Goal: Task Accomplishment & Management: Manage account settings

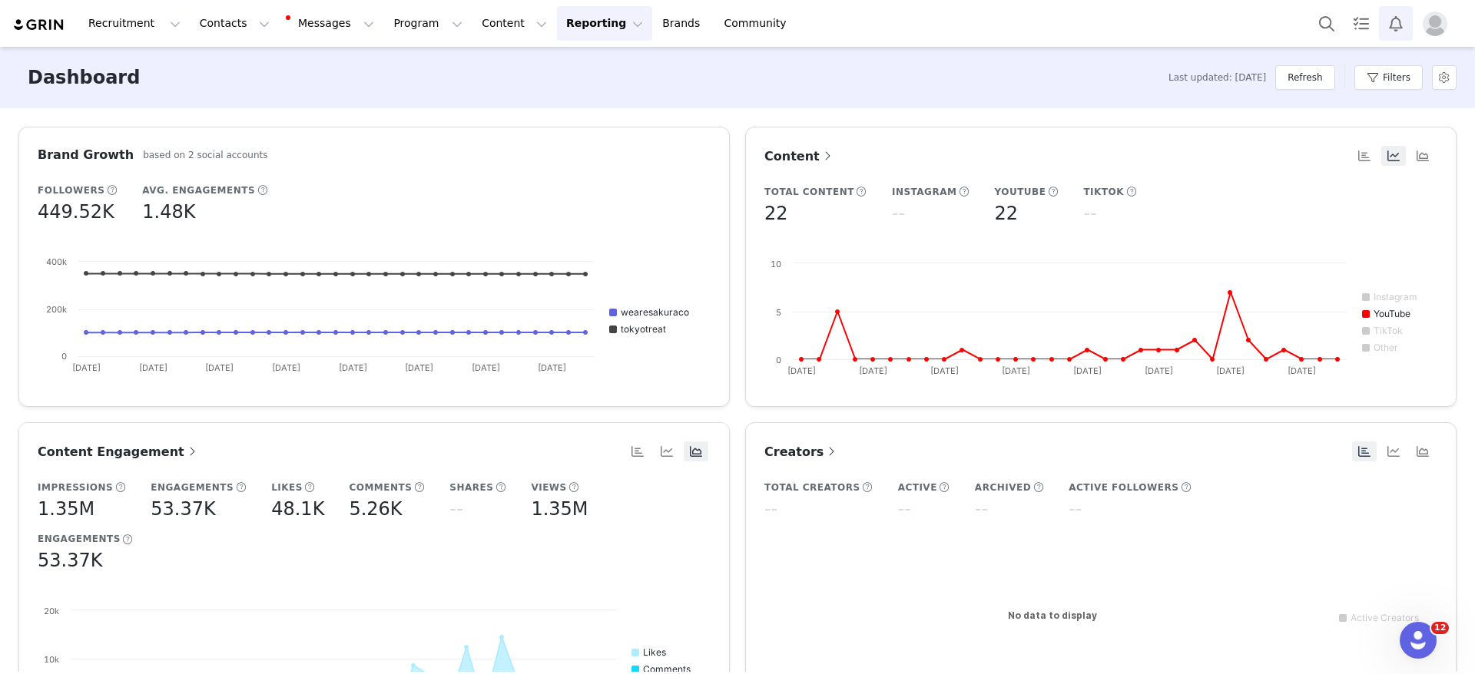
click at [1399, 31] on button "Notifications" at bounding box center [1396, 23] width 34 height 35
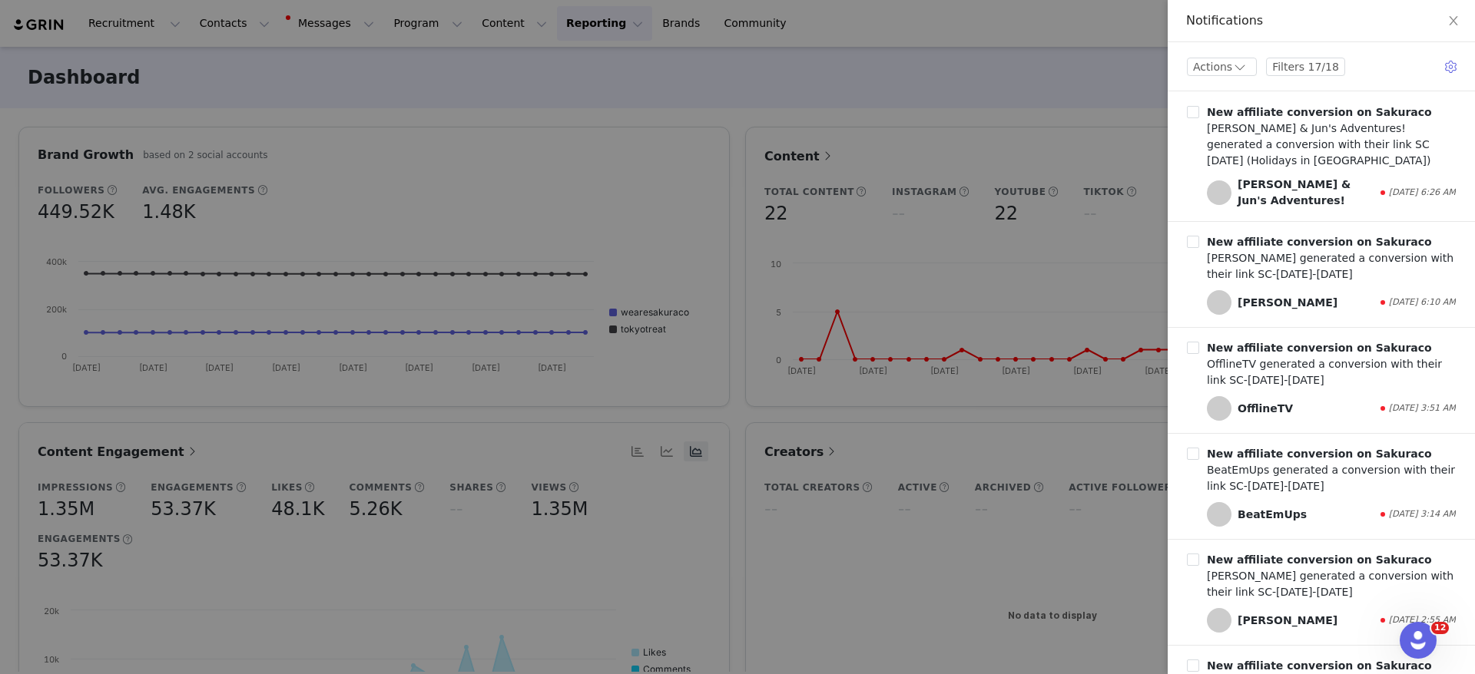
scroll to position [1383, 0]
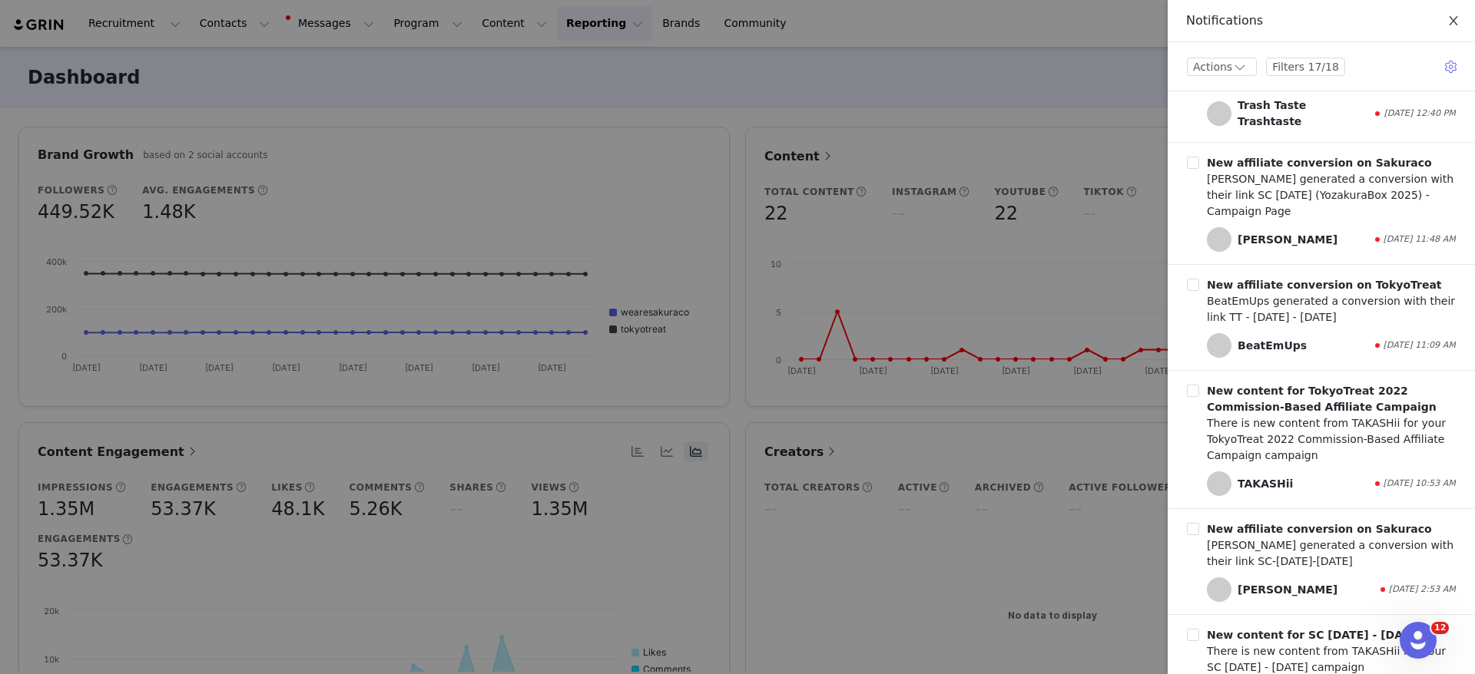
click at [1453, 11] on button "Close" at bounding box center [1453, 21] width 43 height 43
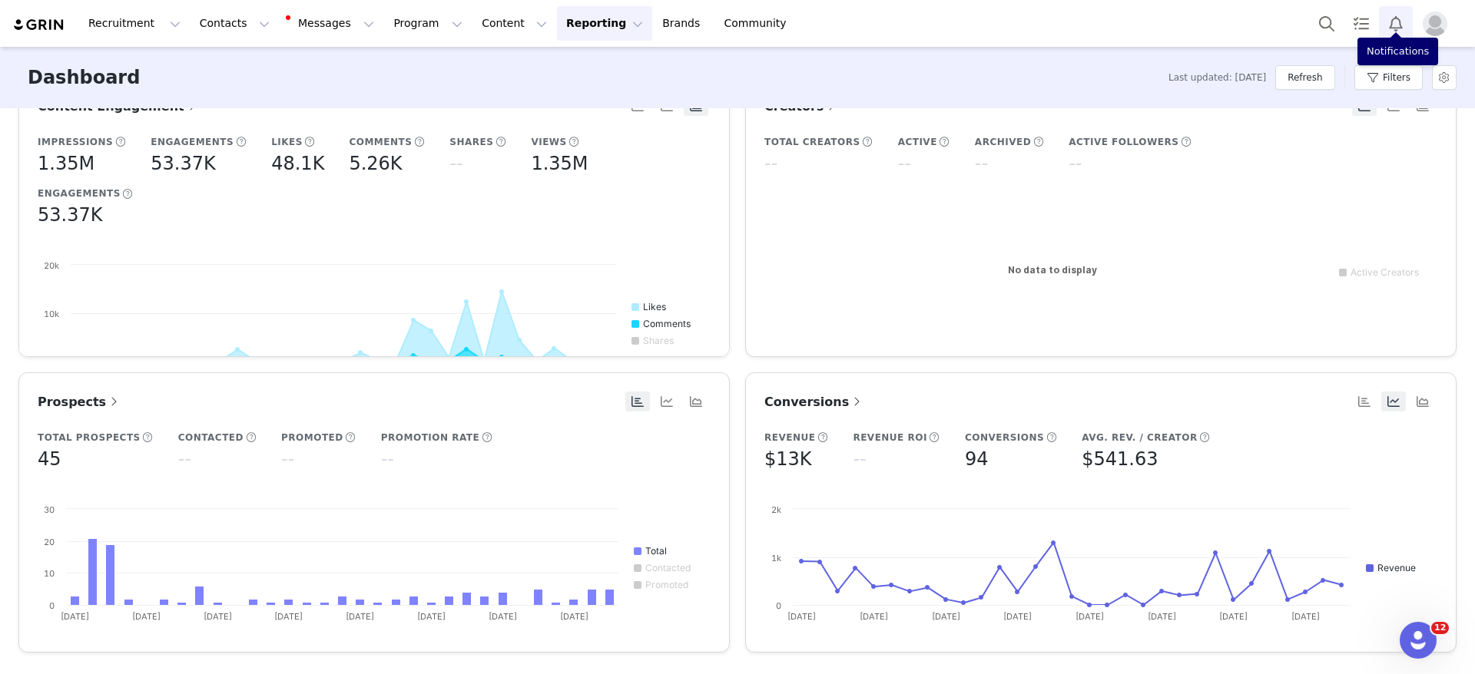
scroll to position [360, 0]
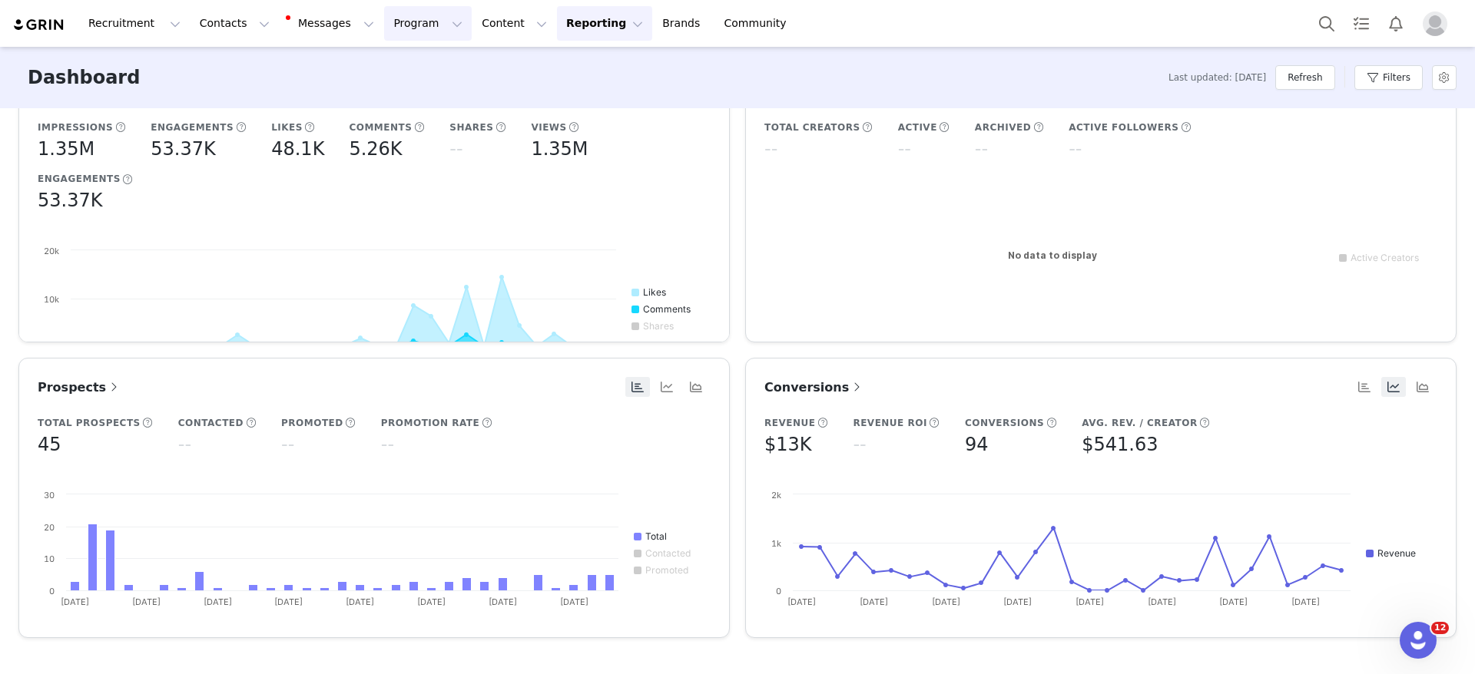
click at [384, 17] on button "Program Program" at bounding box center [428, 23] width 88 height 35
click at [404, 98] on p "Campaigns" at bounding box center [389, 96] width 60 height 16
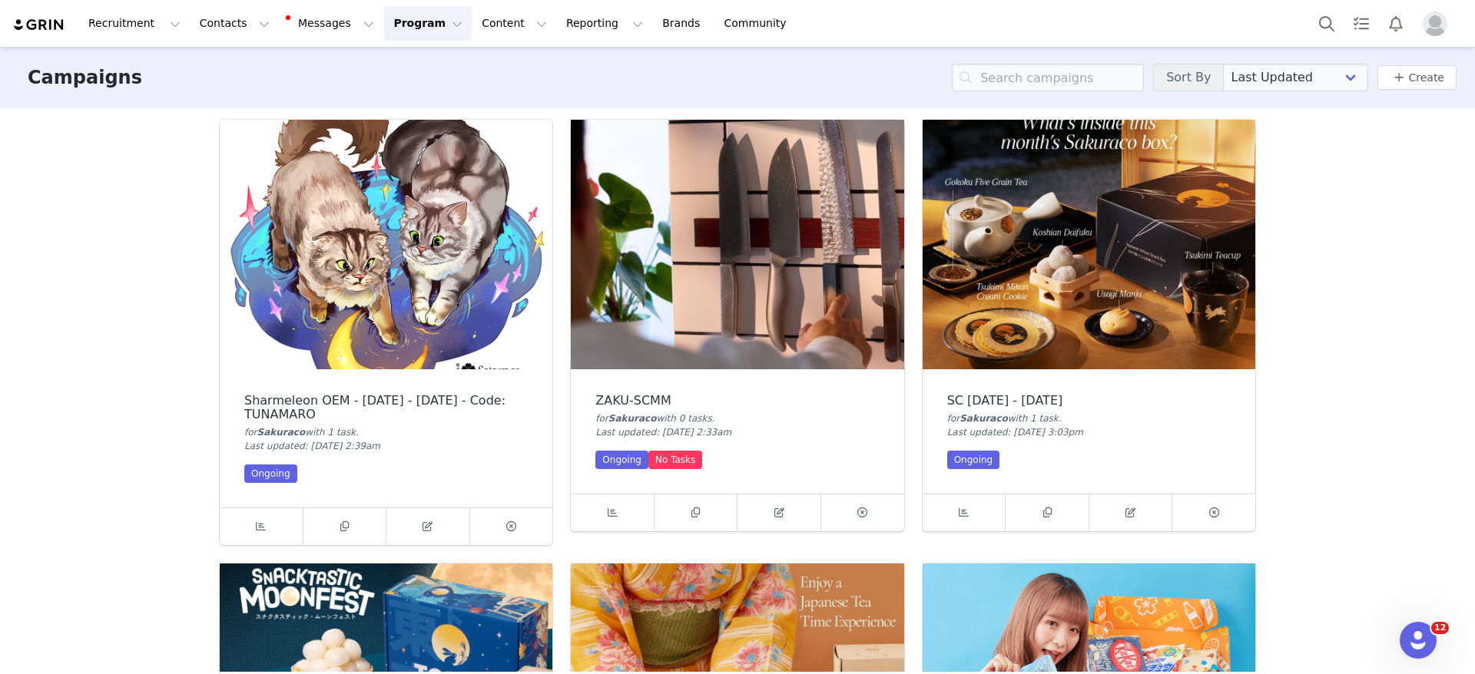
click at [1044, 250] on img at bounding box center [1088, 245] width 333 height 250
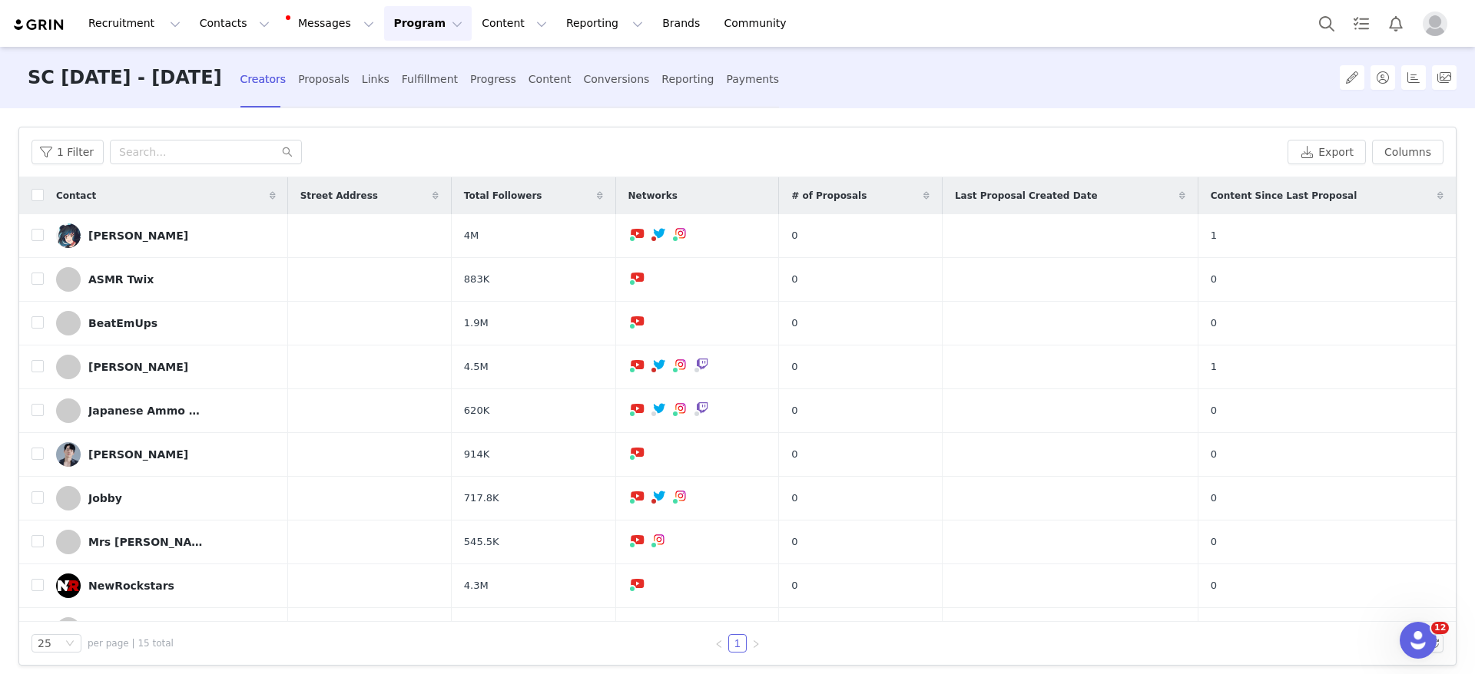
click at [393, 86] on div "Creators Proposals Links Fulfillment Progress Content Conversions Reporting Pay…" at bounding box center [509, 79] width 538 height 41
click at [385, 82] on div "Links" at bounding box center [376, 79] width 28 height 41
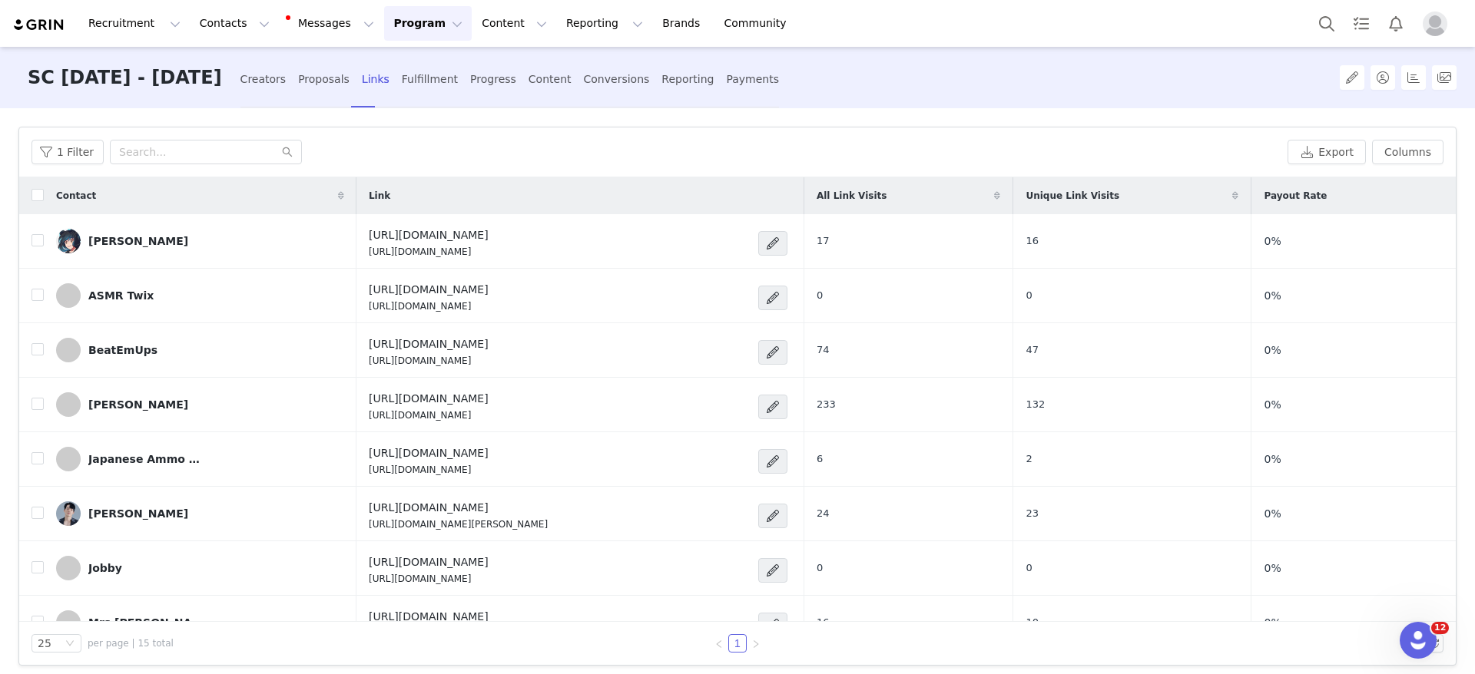
click at [1000, 191] on icon at bounding box center [997, 195] width 6 height 9
